Goal: Complete application form

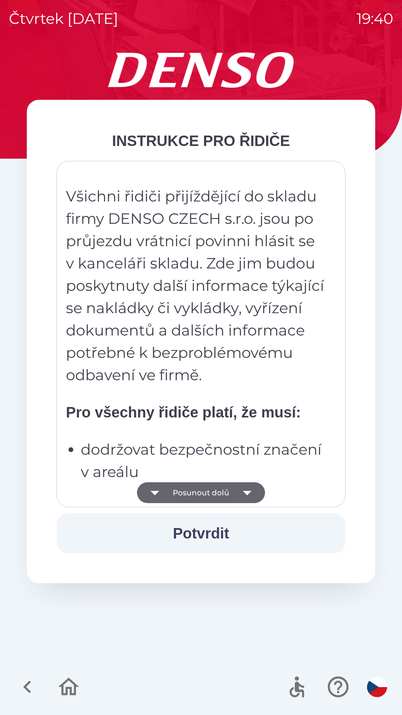
click at [228, 491] on button "Posunout dolů" at bounding box center [201, 492] width 128 height 21
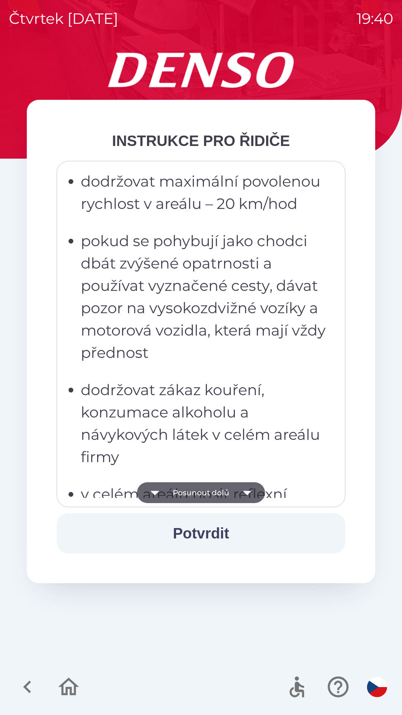
click at [239, 491] on icon "button" at bounding box center [247, 492] width 21 height 21
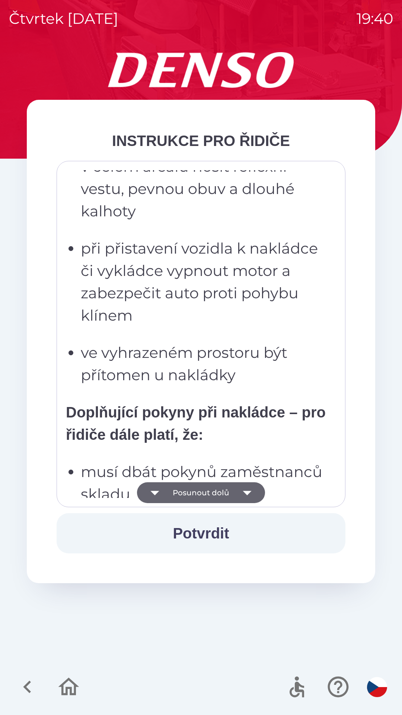
click at [234, 491] on button "Posunout dolů" at bounding box center [201, 492] width 128 height 21
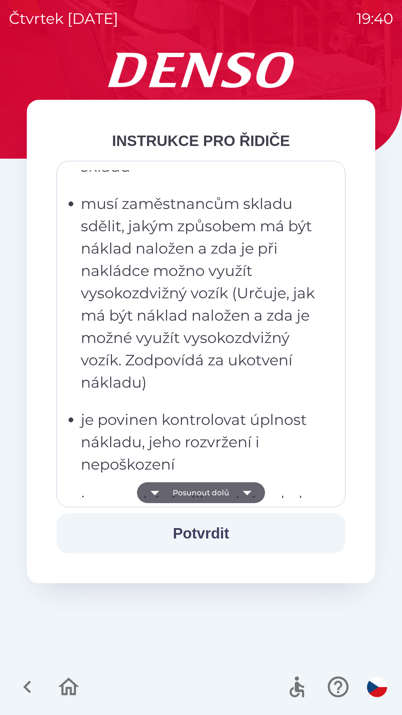
click at [232, 493] on button "Posunout dolů" at bounding box center [201, 492] width 128 height 21
click at [234, 492] on button "Posunout dolů" at bounding box center [201, 492] width 128 height 21
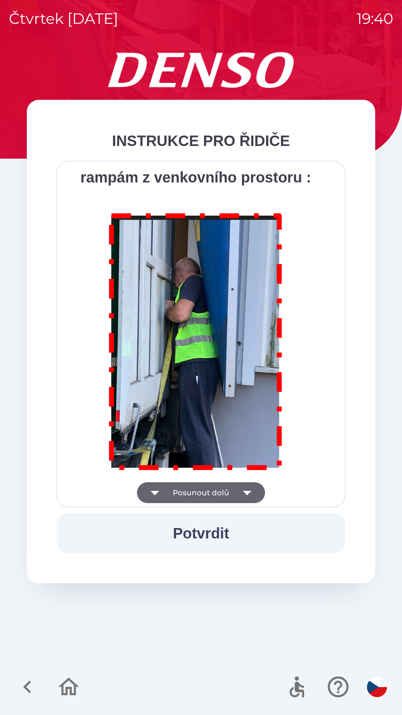
scroll to position [4186, 0]
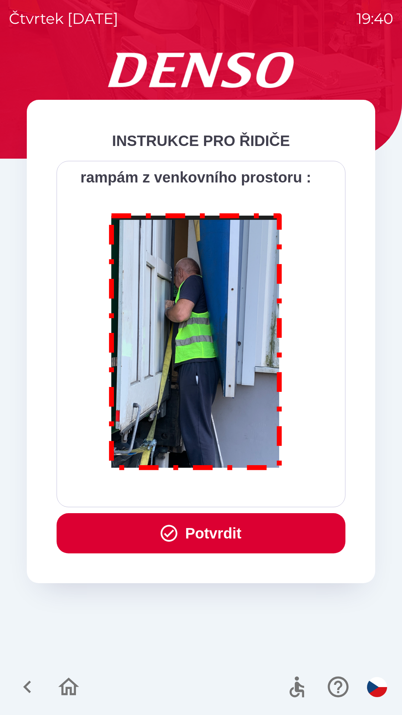
click at [204, 525] on button "Potvrdit" at bounding box center [201, 533] width 289 height 40
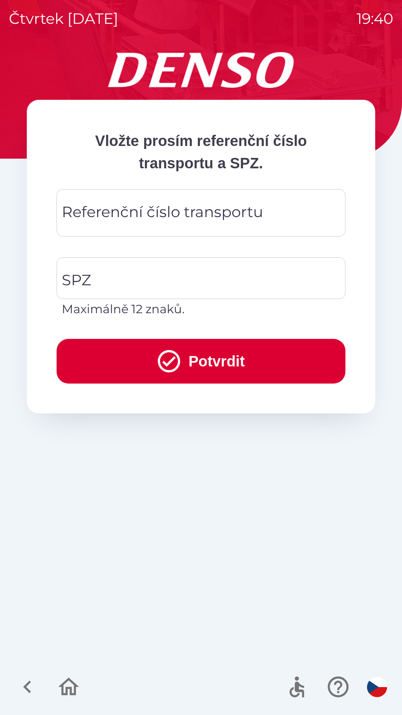
click at [251, 212] on div "Referenční číslo transportu Referenční číslo transportu" at bounding box center [201, 212] width 289 height 47
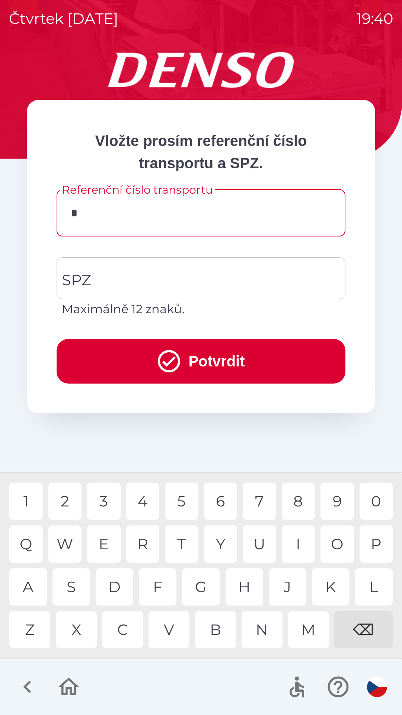
click at [125, 622] on div "C" at bounding box center [122, 629] width 41 height 37
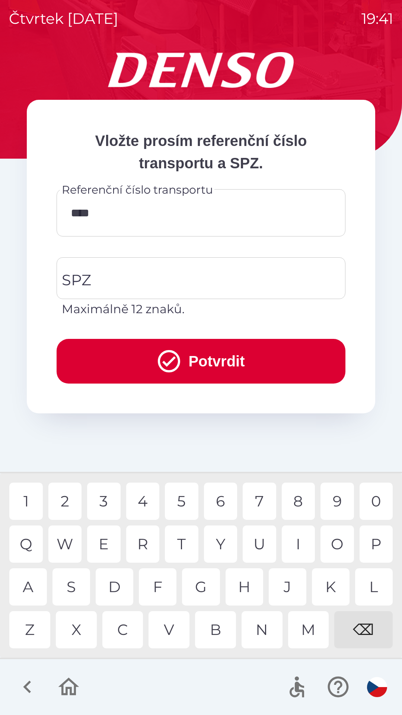
click at [110, 497] on div "3" at bounding box center [104, 501] width 34 height 37
click at [366, 504] on div "0" at bounding box center [377, 501] width 34 height 37
click at [27, 497] on div "1" at bounding box center [26, 501] width 34 height 37
click at [68, 535] on div "W" at bounding box center [65, 544] width 34 height 37
type input "*********"
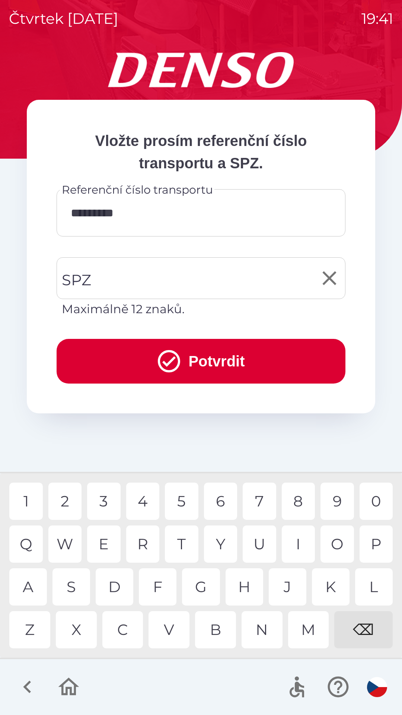
click at [147, 281] on input "SPZ" at bounding box center [195, 278] width 271 height 35
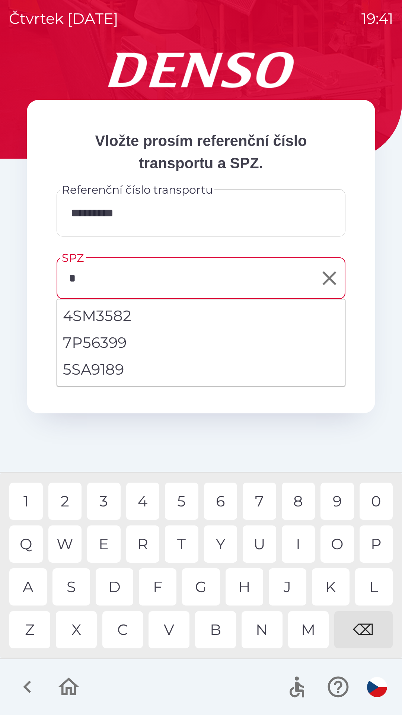
click at [179, 499] on div "5" at bounding box center [182, 501] width 34 height 37
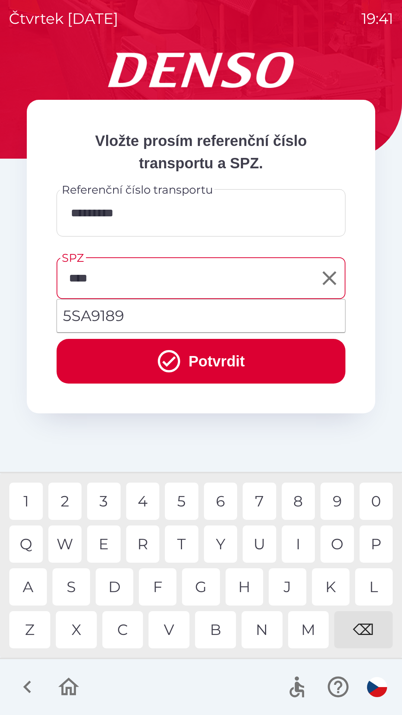
click at [329, 498] on div "9" at bounding box center [338, 501] width 34 height 37
click at [30, 491] on div "1" at bounding box center [26, 501] width 34 height 37
type input "*******"
click at [118, 313] on li "5SA9189" at bounding box center [201, 315] width 288 height 27
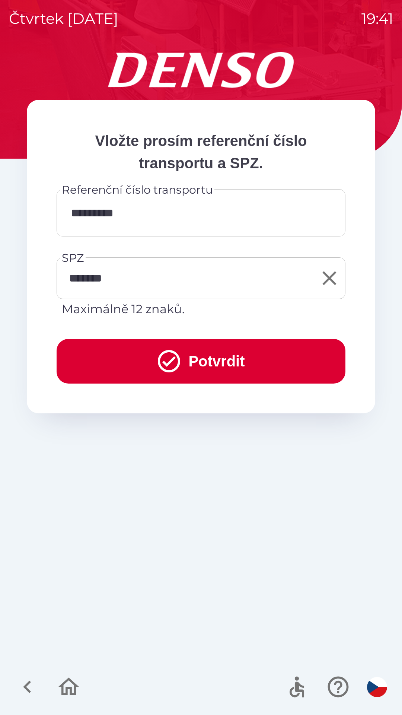
click at [215, 360] on button "Potvrdit" at bounding box center [201, 361] width 289 height 45
